Goal: Task Accomplishment & Management: Use online tool/utility

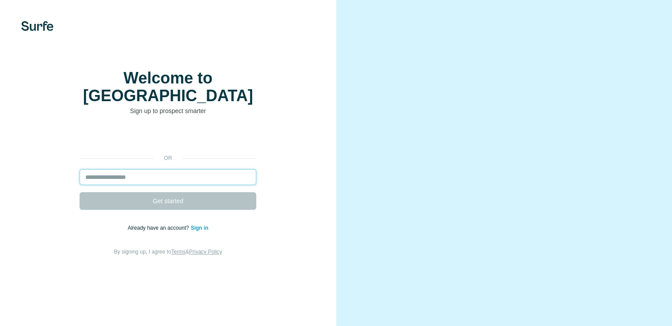
click at [133, 185] on input "email" at bounding box center [168, 177] width 177 height 16
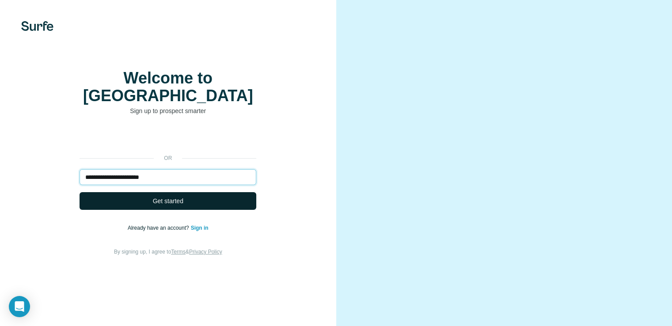
type input "**********"
click at [168, 206] on span "Get started" at bounding box center [168, 201] width 31 height 9
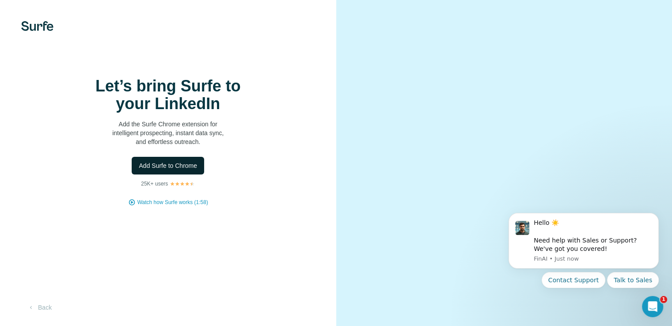
click at [164, 175] on button "Add Surfe to Chrome" at bounding box center [168, 166] width 72 height 18
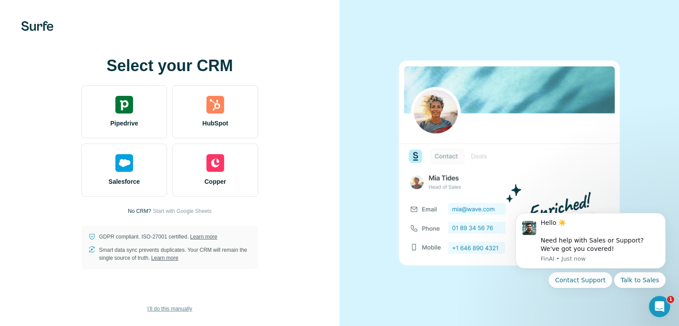
click at [164, 308] on span "I’ll do this manually" at bounding box center [169, 309] width 45 height 8
click at [170, 309] on span "I’ll do this manually" at bounding box center [169, 309] width 45 height 8
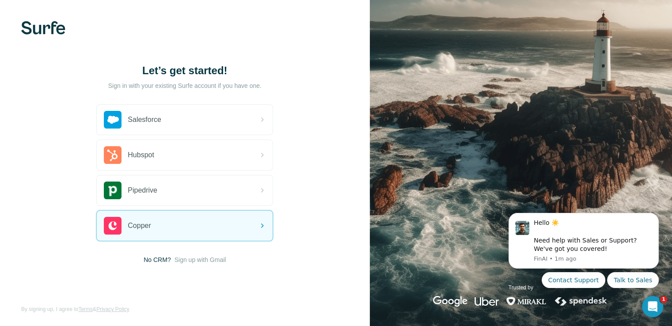
click at [158, 259] on span "No CRM?" at bounding box center [157, 260] width 27 height 9
click at [187, 258] on span "Sign up with Gmail" at bounding box center [201, 260] width 52 height 9
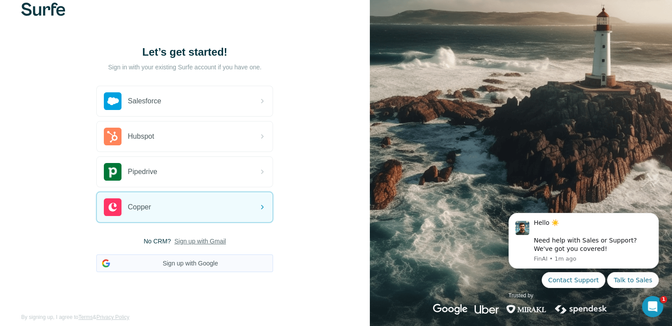
scroll to position [28, 0]
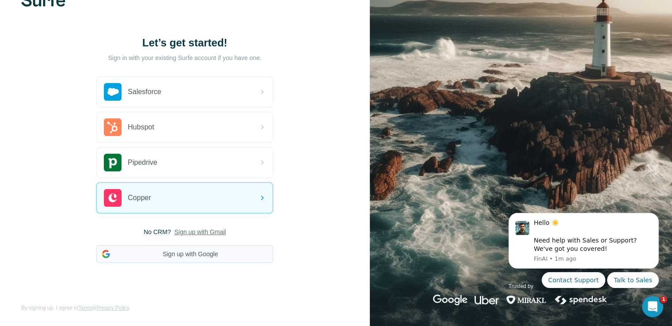
click at [198, 256] on button "Sign up with Google" at bounding box center [184, 254] width 177 height 18
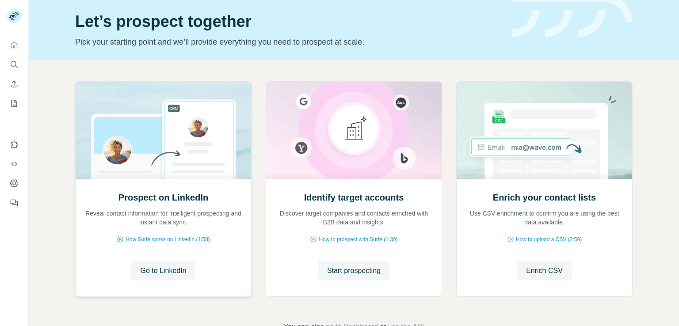
scroll to position [56, 0]
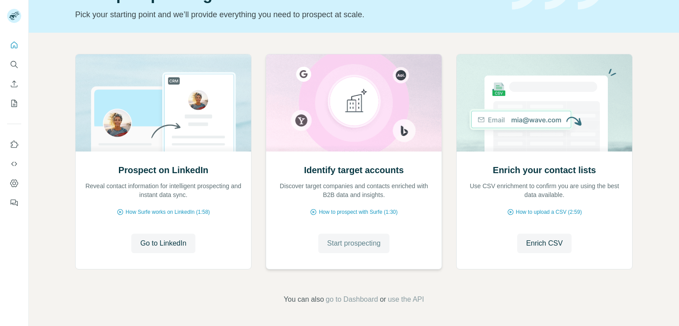
click at [355, 242] on span "Start prospecting" at bounding box center [353, 243] width 53 height 11
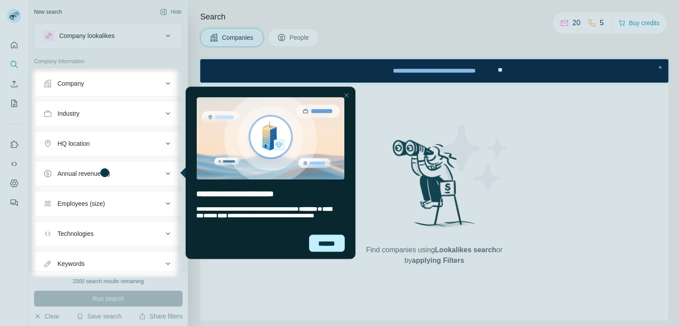
click at [330, 244] on div "******" at bounding box center [327, 243] width 36 height 17
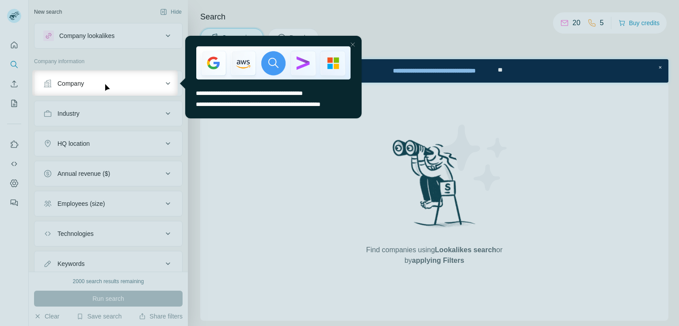
click at [355, 44] on div "Close Step" at bounding box center [352, 44] width 11 height 11
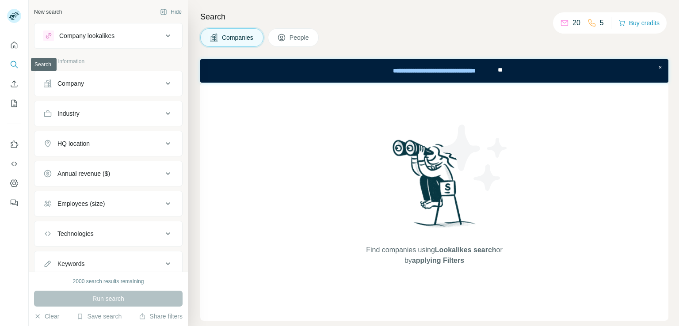
click at [15, 68] on icon "Search" at bounding box center [14, 64] width 9 height 9
click at [13, 89] on button "Enrich CSV" at bounding box center [14, 84] width 14 height 16
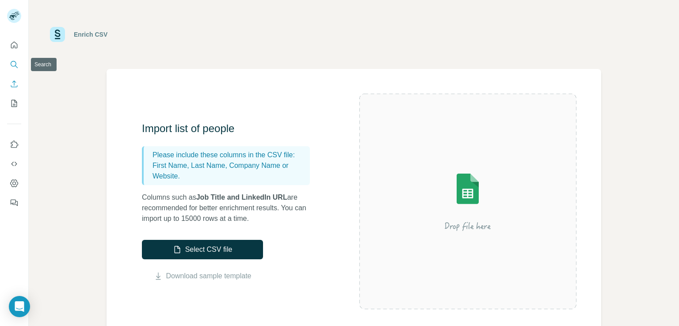
click at [14, 66] on icon "Search" at bounding box center [14, 64] width 6 height 6
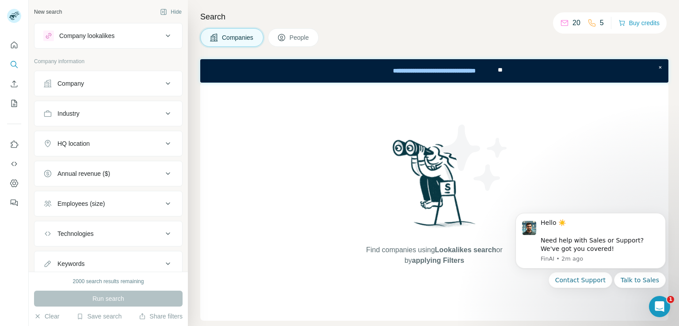
click at [80, 84] on div "Company" at bounding box center [70, 83] width 27 height 9
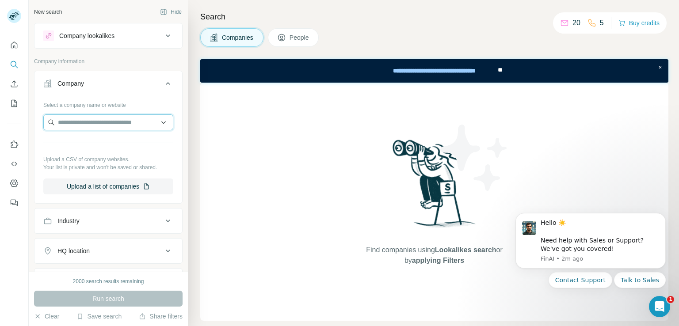
click at [74, 121] on input "text" at bounding box center [108, 122] width 130 height 16
click at [91, 91] on button "Company" at bounding box center [108, 85] width 148 height 25
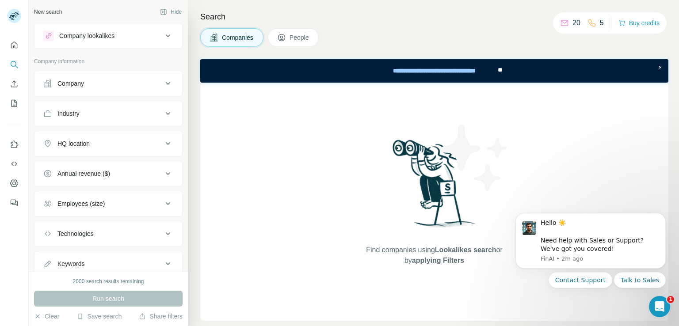
click at [97, 114] on div "Industry" at bounding box center [102, 113] width 119 height 9
click at [86, 126] on button "Industry" at bounding box center [108, 115] width 148 height 25
click at [86, 116] on div "Industry" at bounding box center [102, 113] width 119 height 9
click at [79, 134] on input at bounding box center [103, 136] width 109 height 10
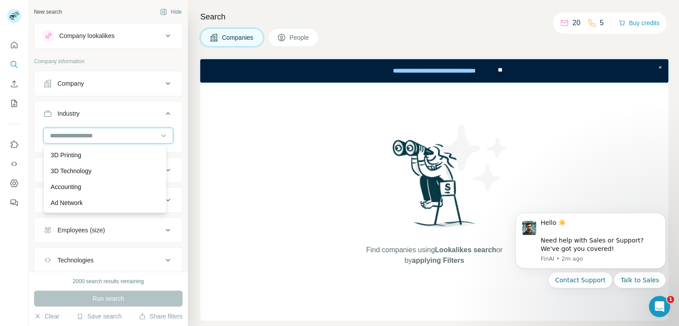
click at [76, 135] on input at bounding box center [103, 136] width 109 height 10
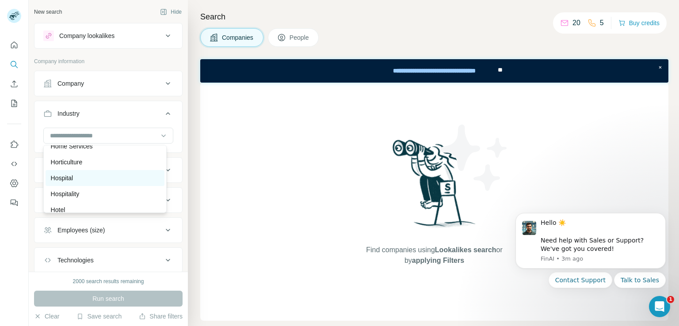
click at [75, 183] on div "Hospital" at bounding box center [105, 178] width 108 height 9
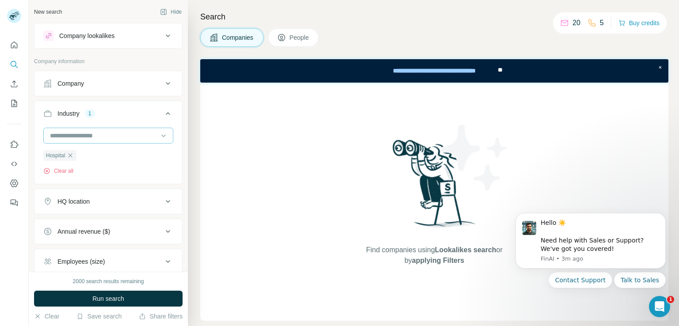
click at [115, 134] on input at bounding box center [103, 136] width 109 height 10
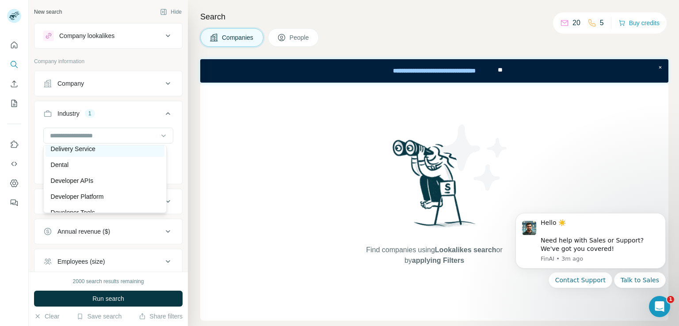
scroll to position [2476, 0]
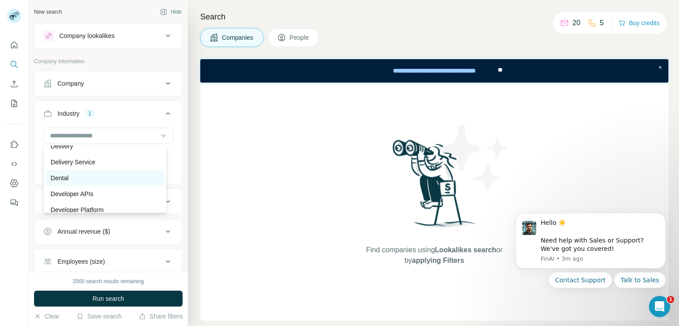
click at [61, 183] on p "Dental" at bounding box center [60, 178] width 18 height 9
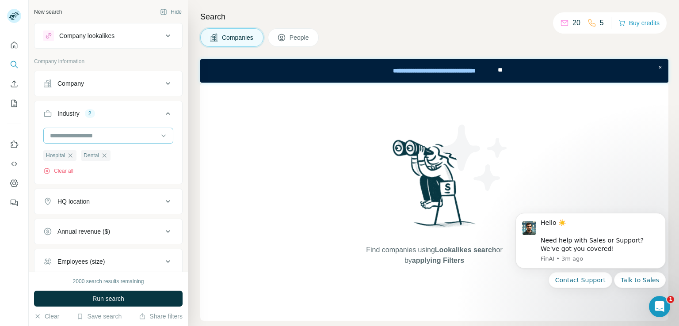
click at [83, 138] on input at bounding box center [103, 136] width 109 height 10
click at [70, 138] on p "Fitness" at bounding box center [61, 134] width 20 height 9
click at [113, 201] on div "HQ location" at bounding box center [102, 201] width 119 height 9
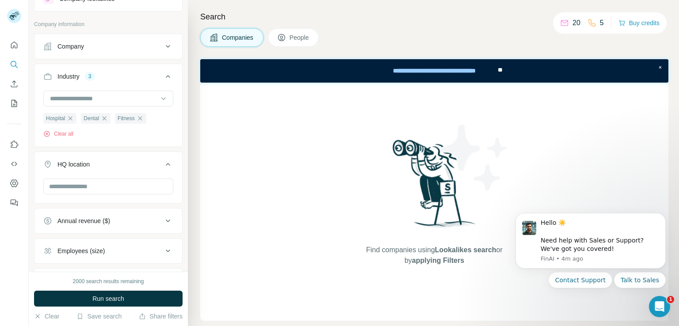
scroll to position [88, 0]
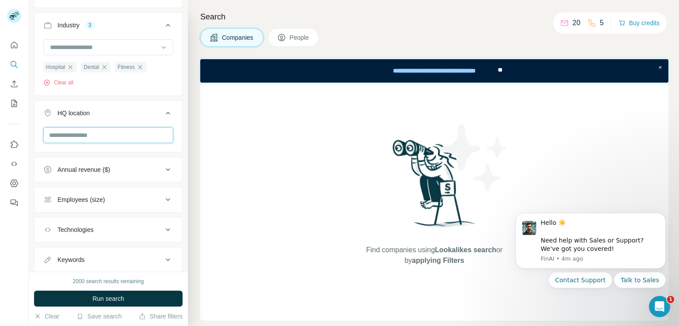
click at [72, 129] on input "text" at bounding box center [108, 135] width 130 height 16
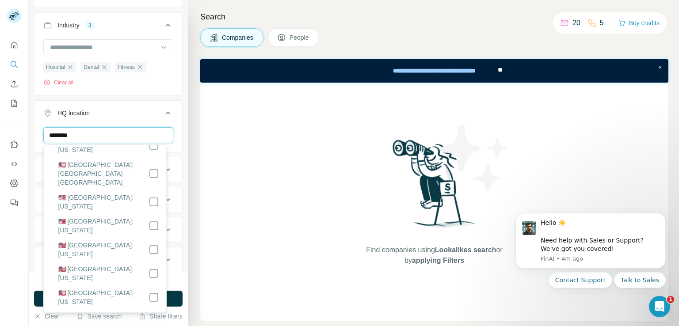
scroll to position [930, 0]
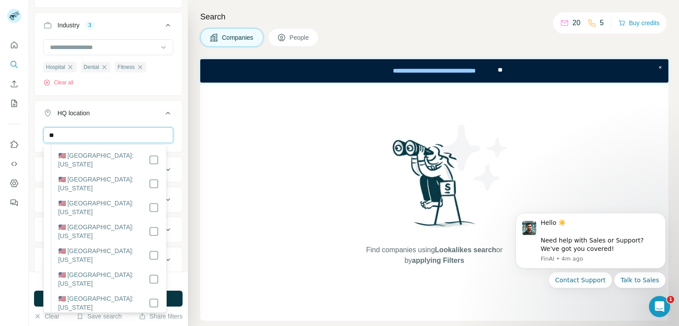
type input "*"
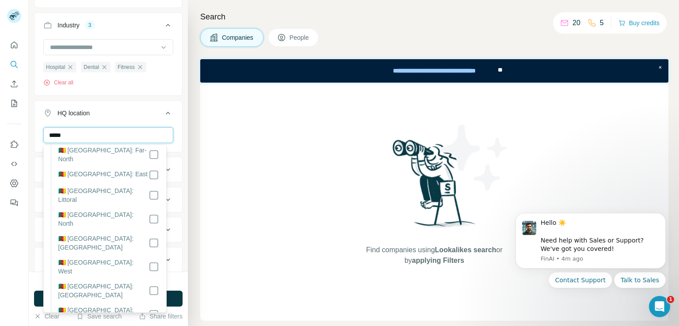
scroll to position [0, 0]
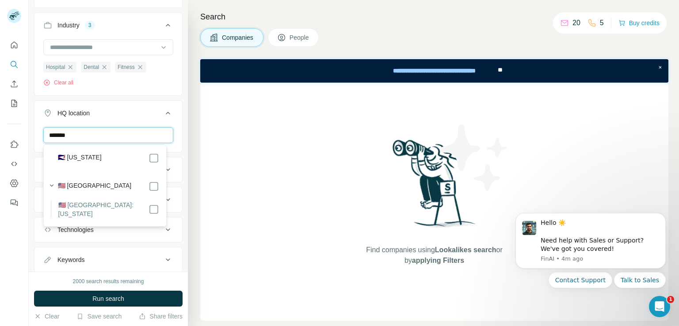
type input "*******"
click at [71, 186] on label "🇺🇸 [GEOGRAPHIC_DATA]" at bounding box center [95, 186] width 74 height 11
click at [124, 117] on button "HQ location 55" at bounding box center [108, 115] width 148 height 25
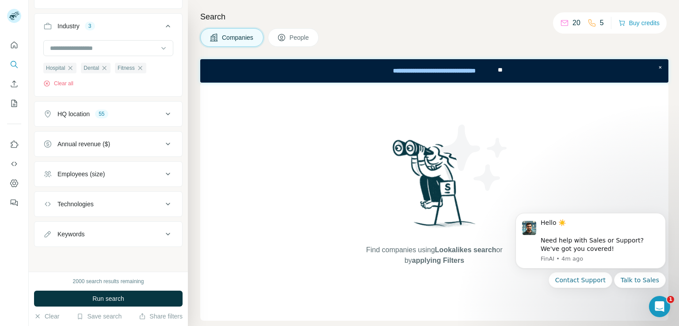
scroll to position [86, 0]
click at [118, 173] on div "Employees (size)" at bounding box center [102, 175] width 119 height 9
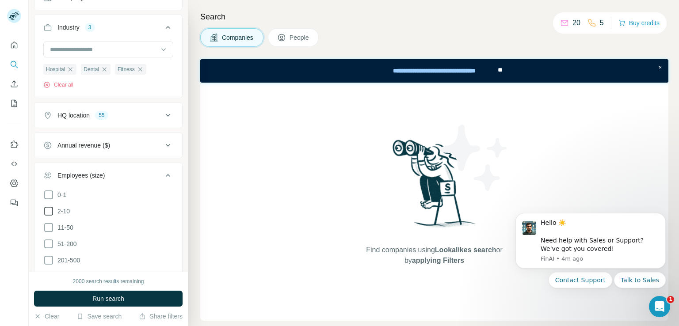
click at [51, 209] on icon at bounding box center [48, 211] width 11 height 11
click at [96, 299] on span "Run search" at bounding box center [108, 298] width 32 height 9
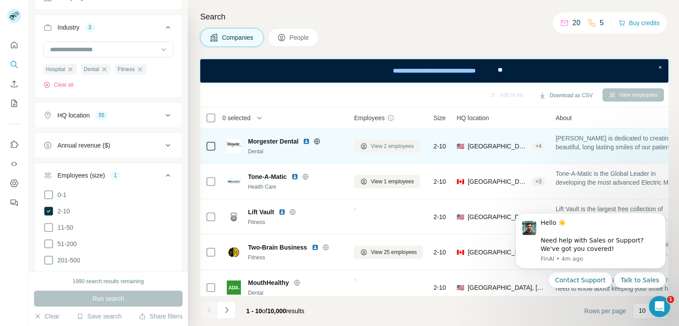
click at [396, 149] on span "View 2 employees" at bounding box center [392, 146] width 43 height 8
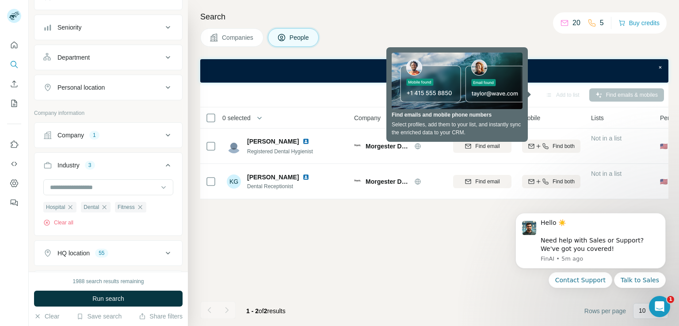
click at [235, 42] on span "Companies" at bounding box center [238, 37] width 32 height 9
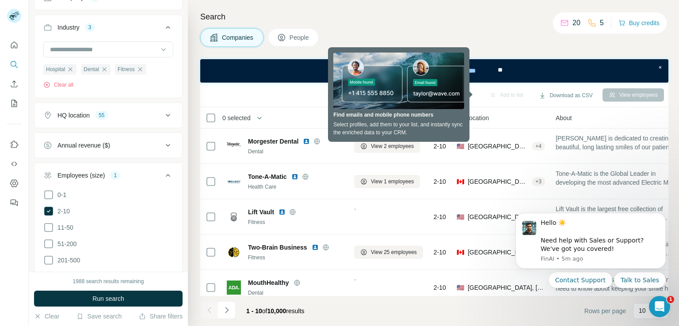
scroll to position [177, 0]
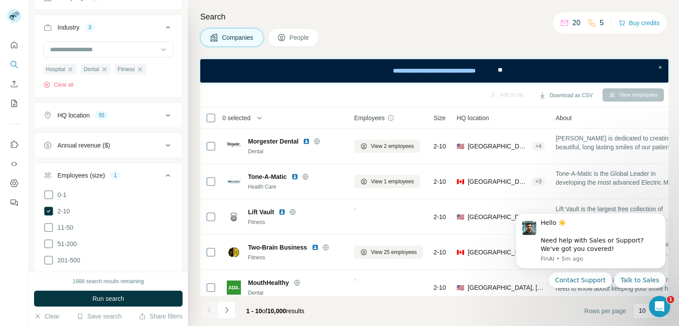
scroll to position [191, 0]
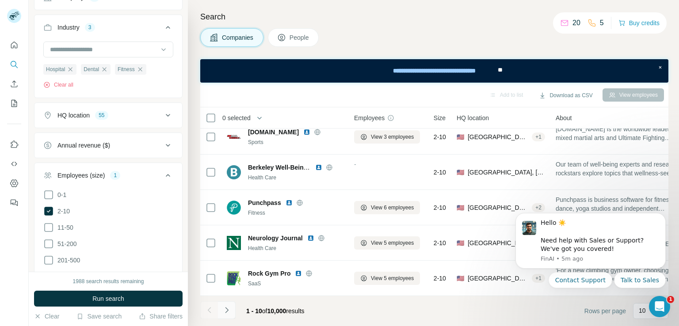
click at [221, 307] on button "Navigate to next page" at bounding box center [227, 310] width 18 height 18
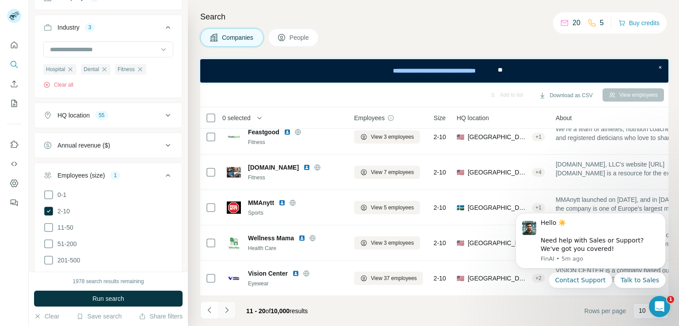
click at [225, 308] on icon "Navigate to next page" at bounding box center [226, 310] width 9 height 9
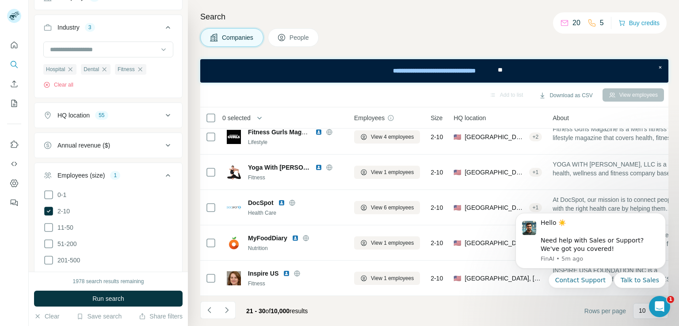
scroll to position [0, 0]
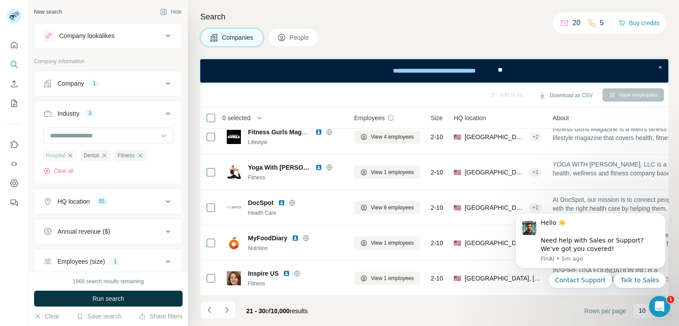
click at [73, 156] on icon "button" at bounding box center [70, 155] width 7 height 7
click at [104, 156] on icon "button" at bounding box center [102, 155] width 4 height 4
click at [115, 294] on span "Run search" at bounding box center [108, 298] width 32 height 9
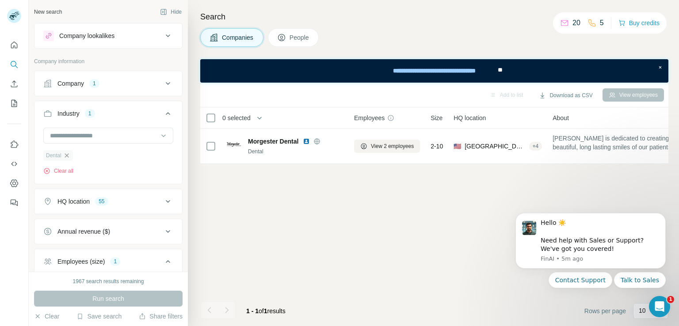
click at [67, 154] on icon "button" at bounding box center [66, 155] width 7 height 7
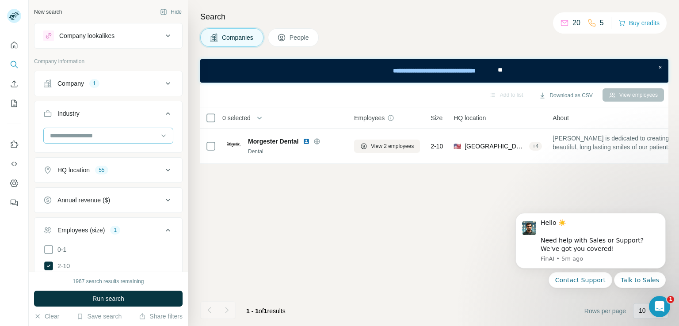
click at [76, 137] on input at bounding box center [103, 136] width 109 height 10
click at [48, 133] on div "Hospital" at bounding box center [105, 125] width 119 height 16
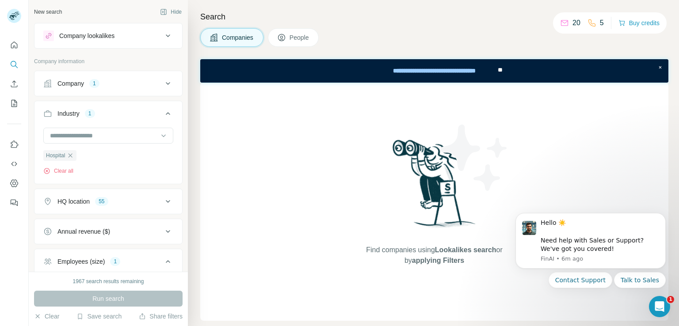
click at [110, 80] on div "Company 1" at bounding box center [102, 83] width 119 height 9
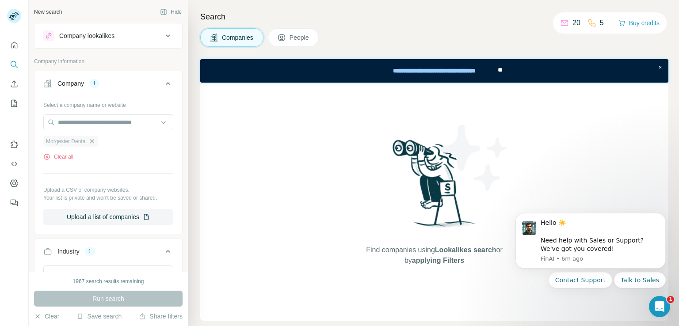
click at [94, 142] on icon "button" at bounding box center [92, 141] width 4 height 4
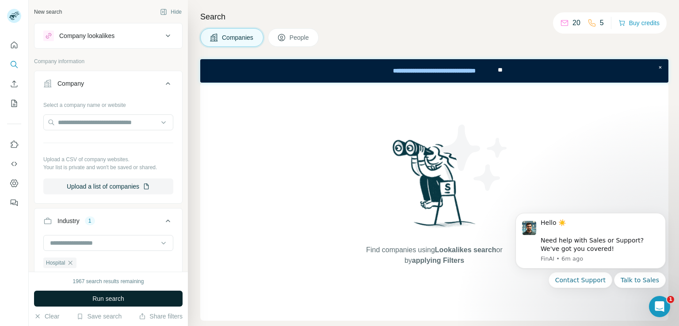
click at [80, 297] on button "Run search" at bounding box center [108, 299] width 149 height 16
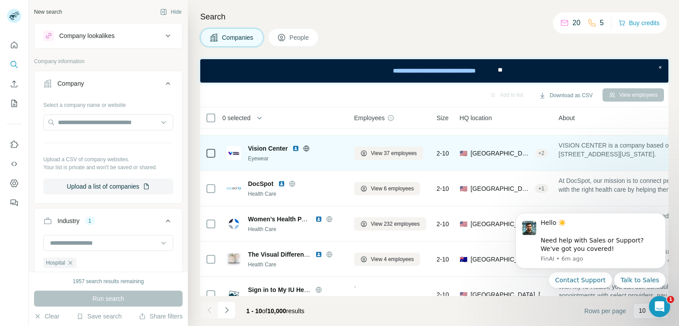
scroll to position [44, 0]
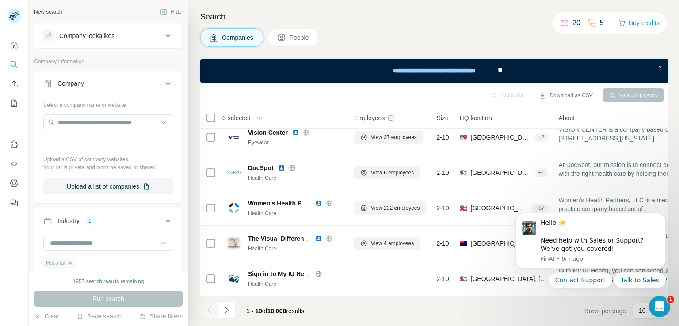
click at [70, 265] on icon "button" at bounding box center [70, 262] width 7 height 7
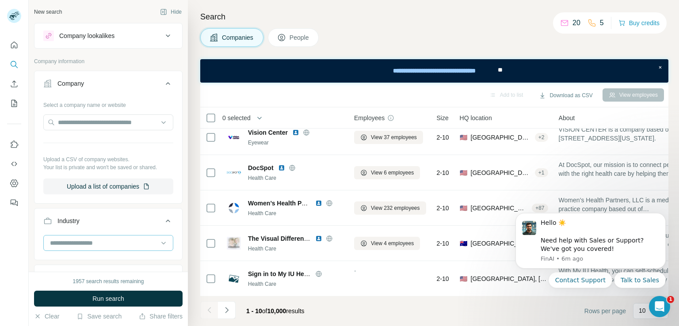
click at [101, 243] on input at bounding box center [103, 243] width 109 height 10
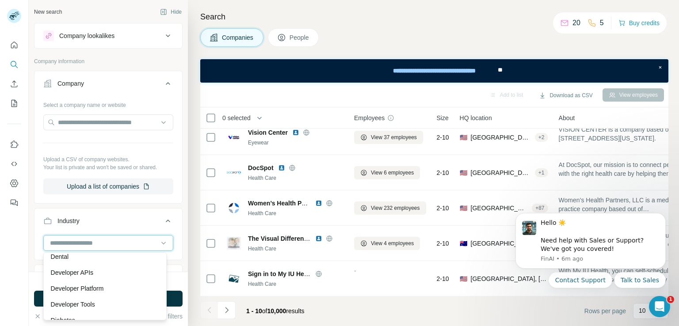
scroll to position [2484, 0]
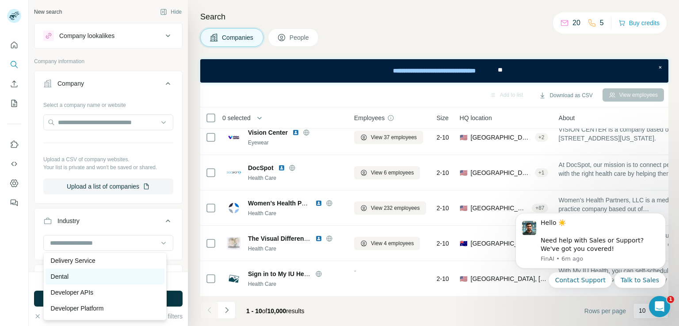
click at [65, 281] on p "Dental" at bounding box center [60, 276] width 18 height 9
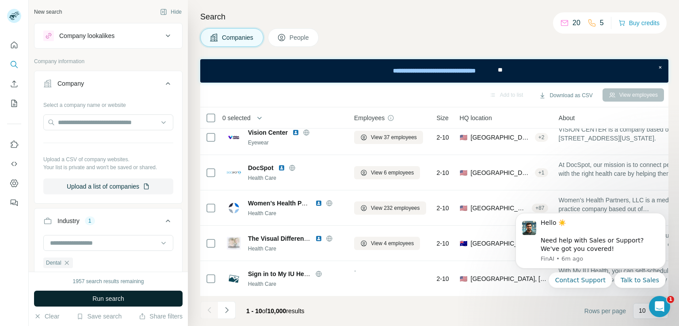
click at [87, 298] on button "Run search" at bounding box center [108, 299] width 149 height 16
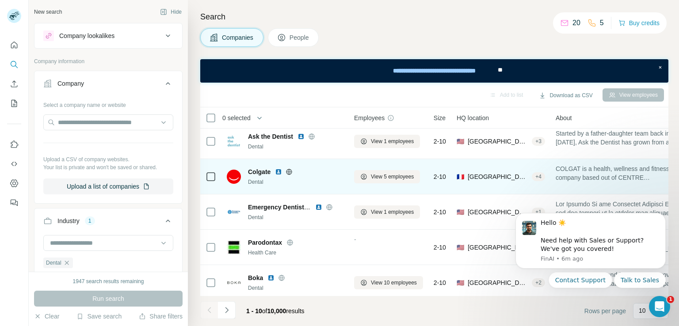
scroll to position [191, 0]
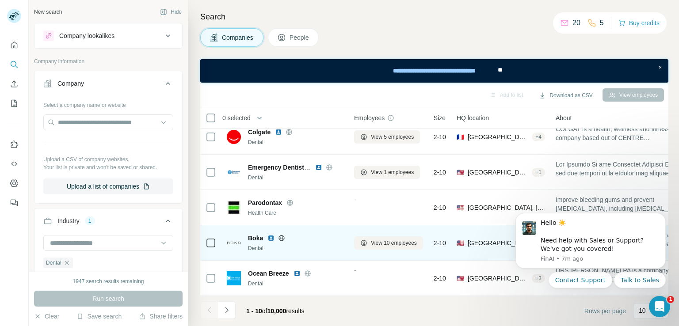
click at [256, 234] on span "Boka" at bounding box center [255, 238] width 15 height 9
click at [371, 239] on span "View 10 employees" at bounding box center [394, 243] width 46 height 8
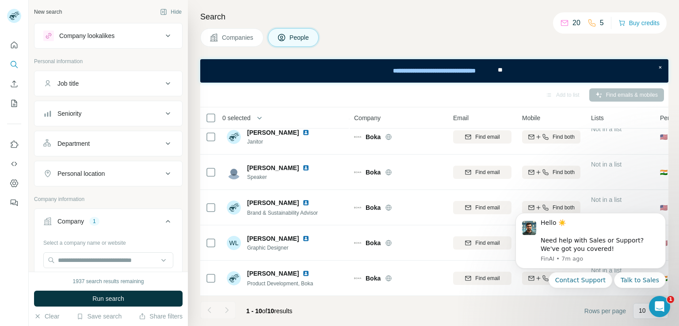
scroll to position [191, 0]
click at [218, 38] on button "Companies" at bounding box center [231, 37] width 63 height 19
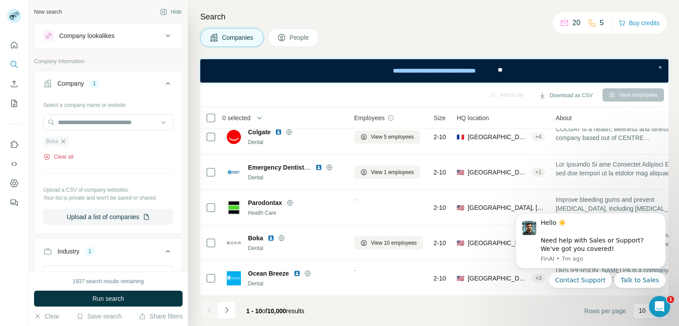
click at [69, 160] on button "Clear all" at bounding box center [58, 157] width 30 height 8
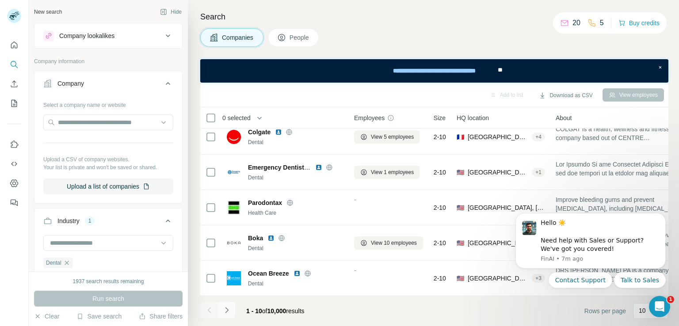
click at [230, 312] on icon "Navigate to next page" at bounding box center [226, 310] width 9 height 9
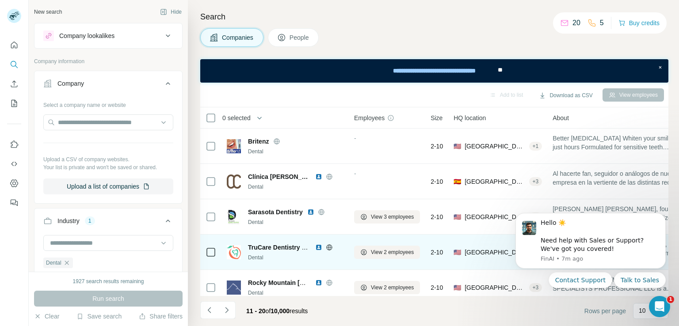
scroll to position [191, 0]
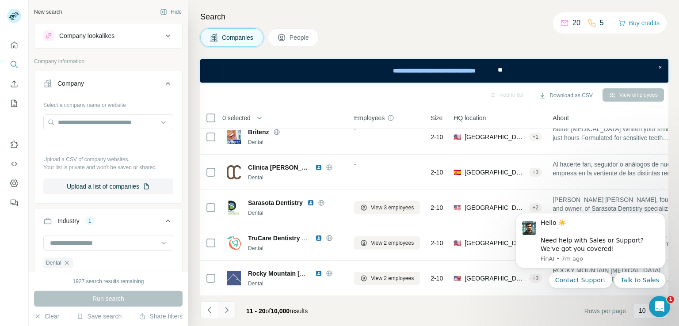
click at [230, 314] on icon "Navigate to next page" at bounding box center [226, 310] width 9 height 9
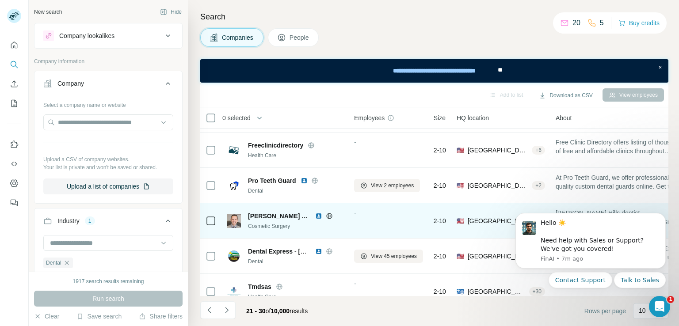
scroll to position [146, 0]
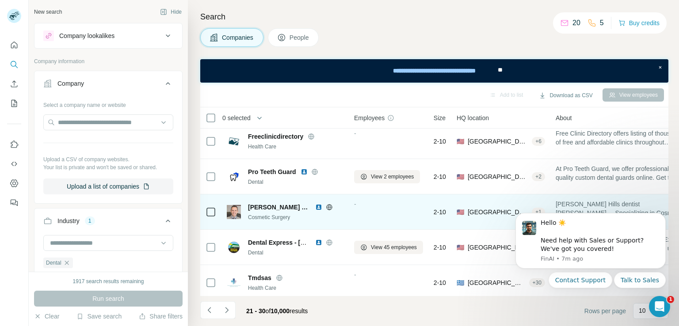
click at [267, 210] on span "[PERSON_NAME] DDS" at bounding box center [279, 207] width 63 height 9
click at [490, 217] on div "🇺🇸 [GEOGRAPHIC_DATA], [US_STATE] + 1" at bounding box center [501, 212] width 88 height 24
click at [233, 214] on img at bounding box center [234, 212] width 14 height 14
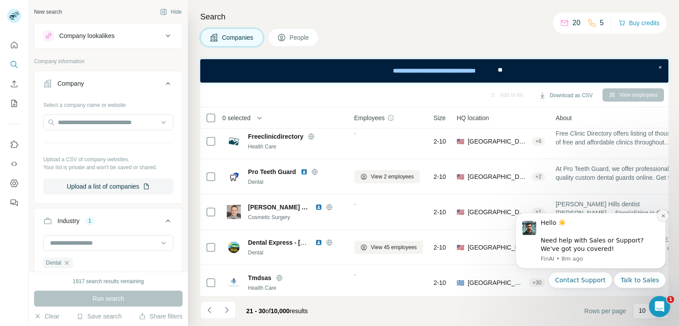
click at [661, 217] on icon "Dismiss notification" at bounding box center [663, 216] width 5 height 5
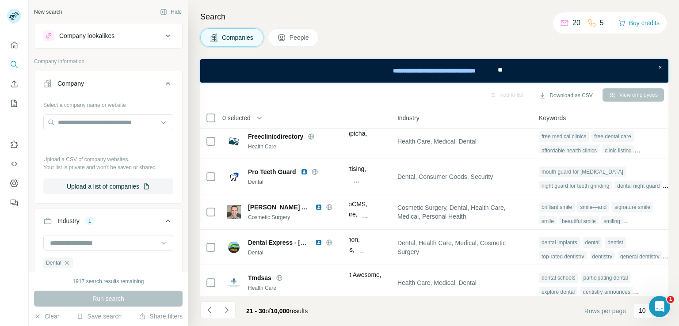
scroll to position [146, 594]
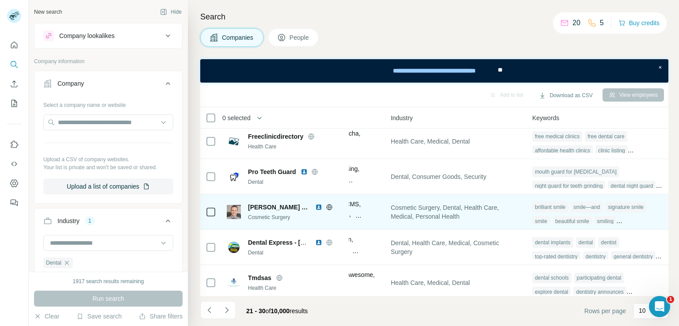
click at [320, 206] on img at bounding box center [318, 207] width 7 height 7
click at [284, 206] on span "[PERSON_NAME] DDS" at bounding box center [279, 207] width 63 height 9
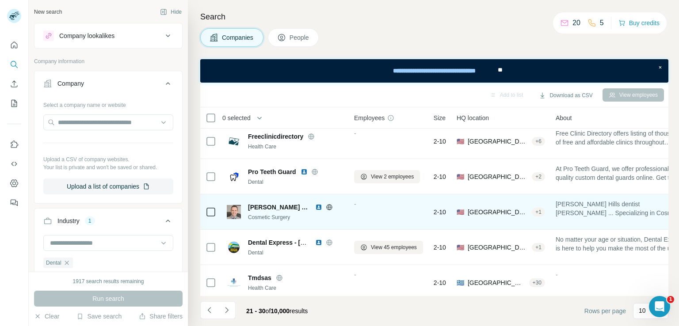
scroll to position [191, 0]
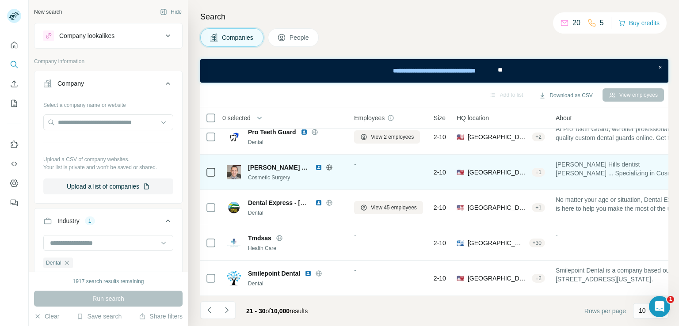
click at [263, 166] on span "[PERSON_NAME] DDS" at bounding box center [279, 167] width 63 height 9
drag, startPoint x: 270, startPoint y: 162, endPoint x: 439, endPoint y: 172, distance: 169.2
click at [272, 163] on span "[PERSON_NAME] DDS" at bounding box center [279, 167] width 63 height 9
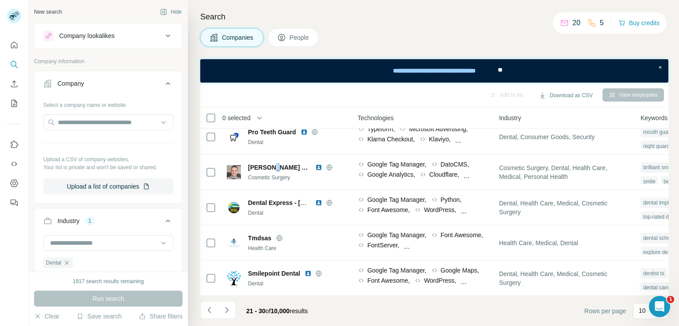
scroll to position [191, 433]
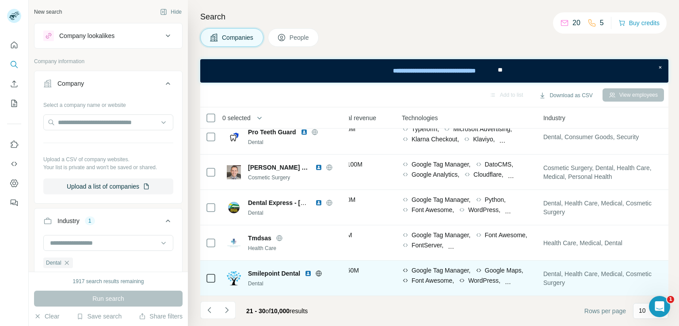
click at [354, 267] on span "$ 10-50M" at bounding box center [346, 270] width 26 height 7
click at [317, 270] on icon at bounding box center [318, 273] width 7 height 7
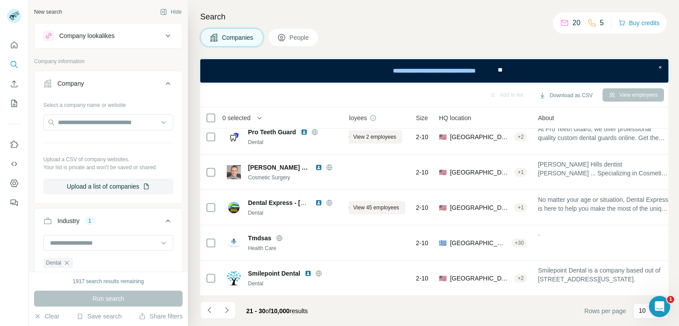
scroll to position [191, 0]
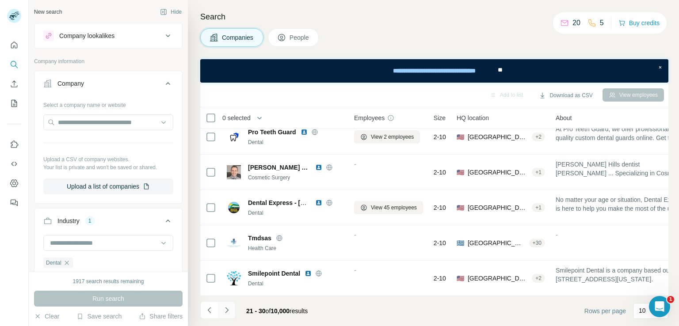
click at [226, 314] on icon "Navigate to next page" at bounding box center [226, 310] width 9 height 9
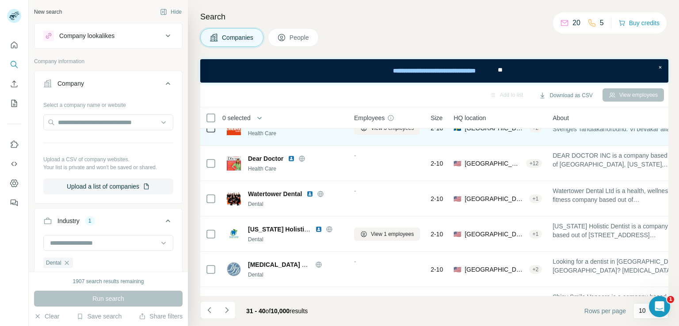
scroll to position [88, 0]
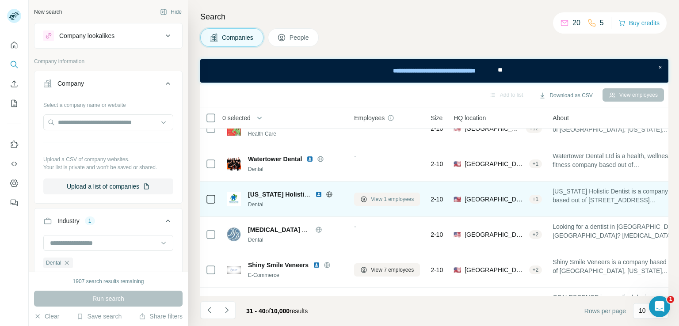
click at [379, 202] on span "View 1 employees" at bounding box center [392, 199] width 43 height 8
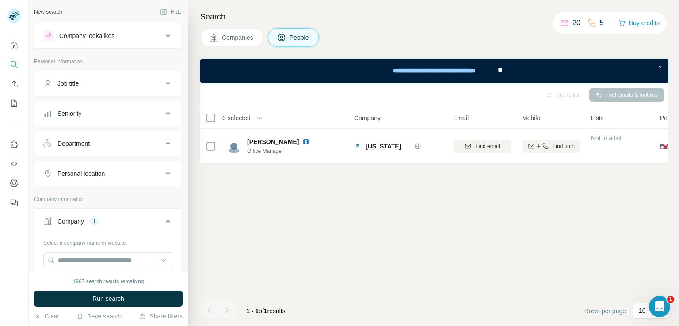
scroll to position [0, 0]
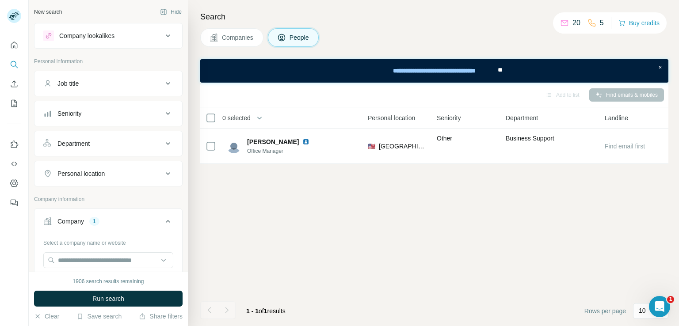
scroll to position [0, 84]
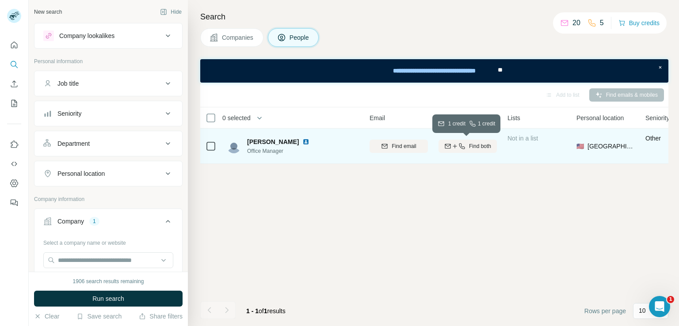
click at [455, 147] on icon "button" at bounding box center [454, 146] width 7 height 7
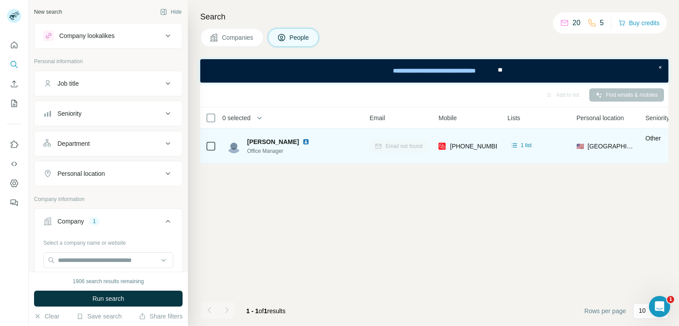
click at [244, 40] on span "Companies" at bounding box center [238, 37] width 32 height 9
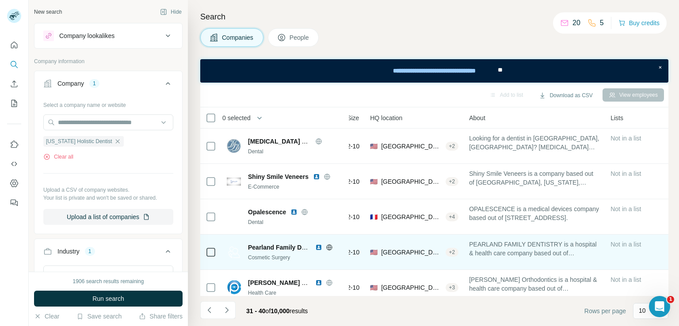
scroll to position [191, 84]
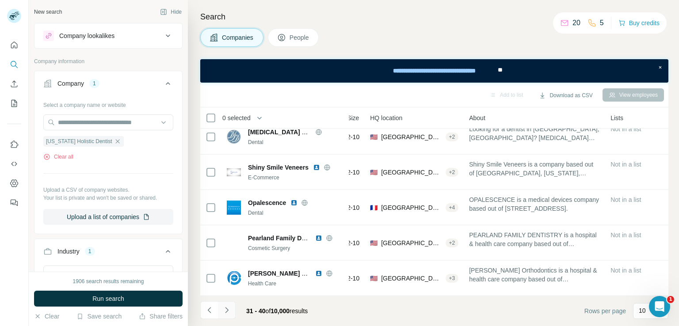
click at [227, 309] on icon "Navigate to next page" at bounding box center [226, 310] width 9 height 9
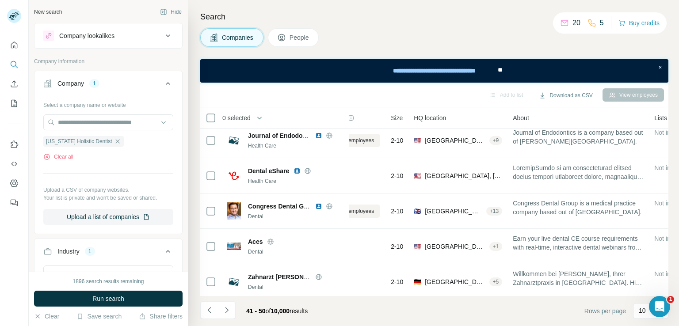
scroll to position [102, 40]
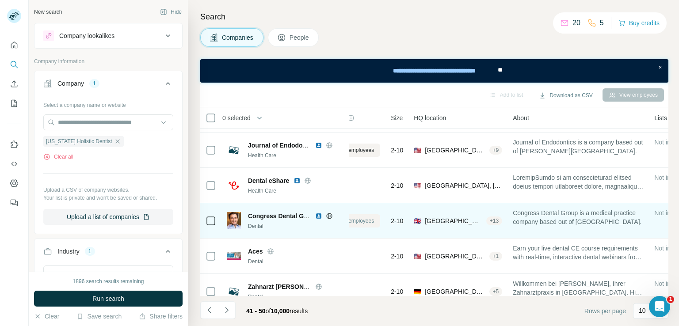
click at [361, 220] on span "View 1 employees" at bounding box center [352, 221] width 43 height 8
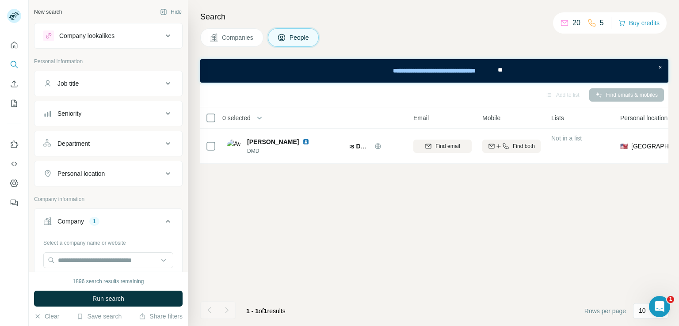
scroll to position [0, 40]
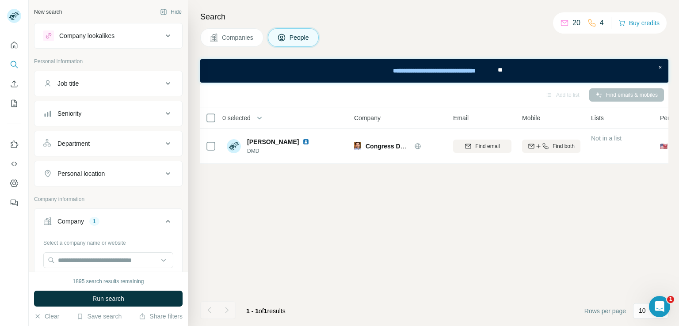
click at [229, 39] on span "Companies" at bounding box center [238, 37] width 32 height 9
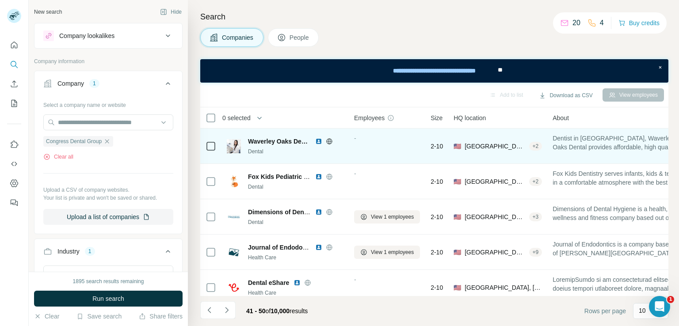
click at [263, 139] on span "Waverley Oaks Dental" at bounding box center [279, 141] width 63 height 9
click at [538, 146] on div "+ 2" at bounding box center [535, 146] width 13 height 8
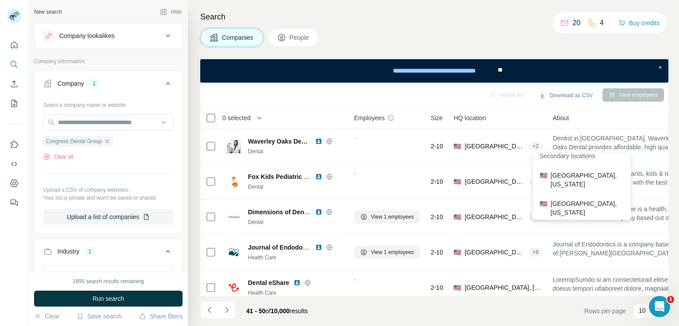
scroll to position [11, 0]
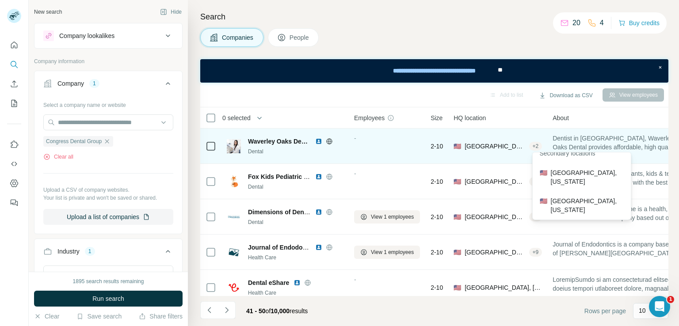
click at [493, 143] on span "United States, Waltham" at bounding box center [495, 146] width 61 height 9
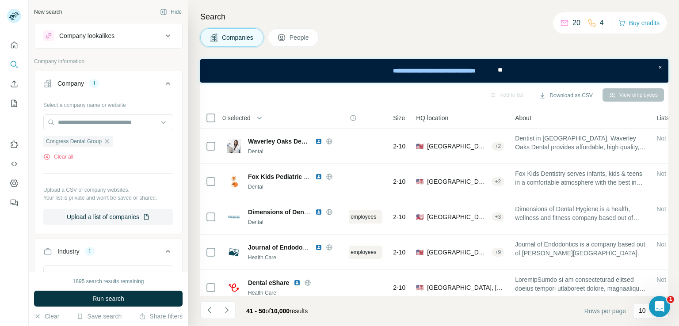
scroll to position [0, 0]
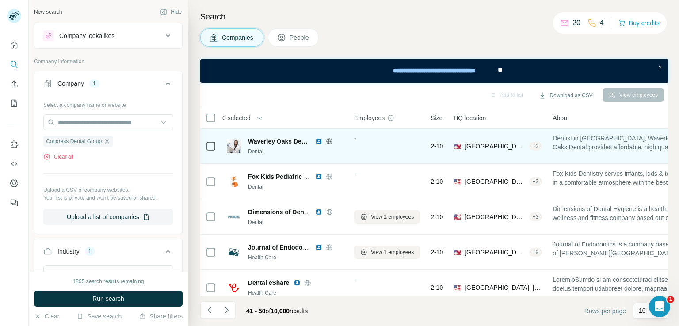
click at [318, 142] on img at bounding box center [318, 141] width 7 height 7
